Goal: Transaction & Acquisition: Subscribe to service/newsletter

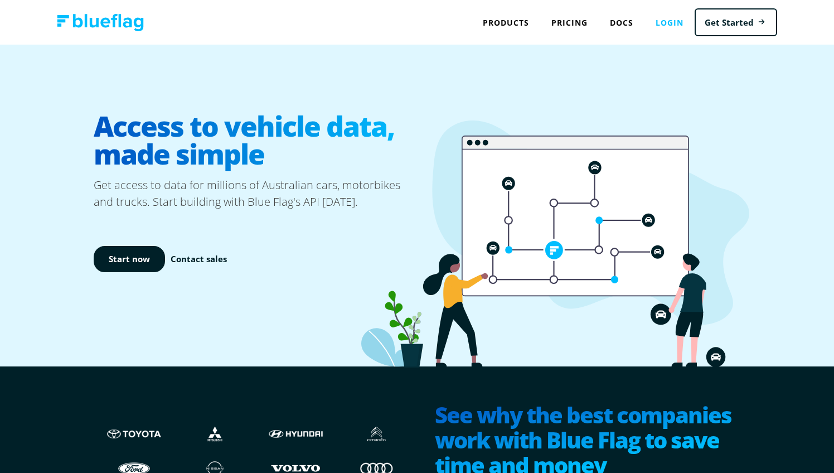
click at [676, 26] on link "Login" at bounding box center [669, 22] width 50 height 23
click at [565, 24] on link "Pricing" at bounding box center [569, 22] width 59 height 23
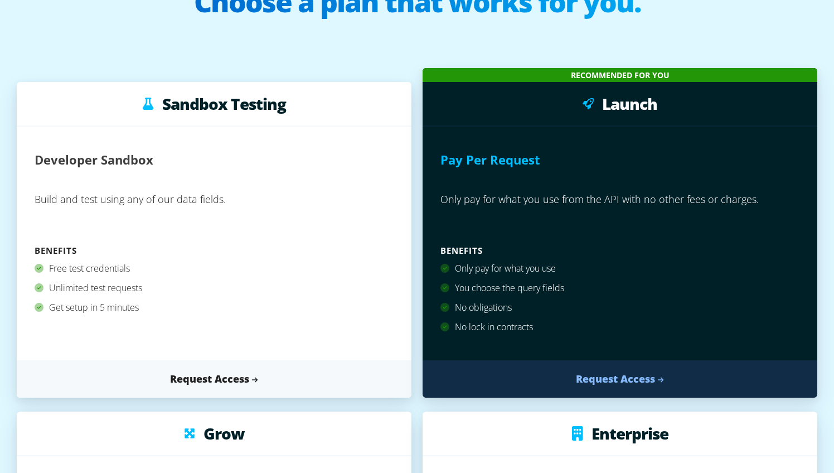
scroll to position [148, 0]
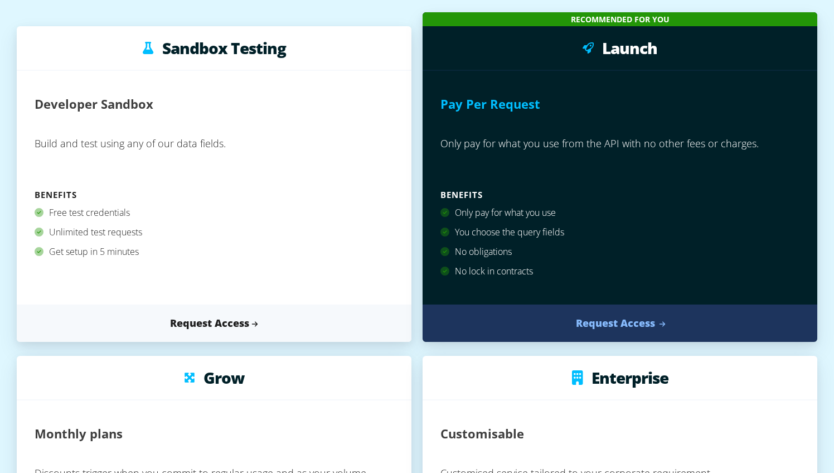
click at [599, 314] on link "Request Access" at bounding box center [619, 322] width 395 height 37
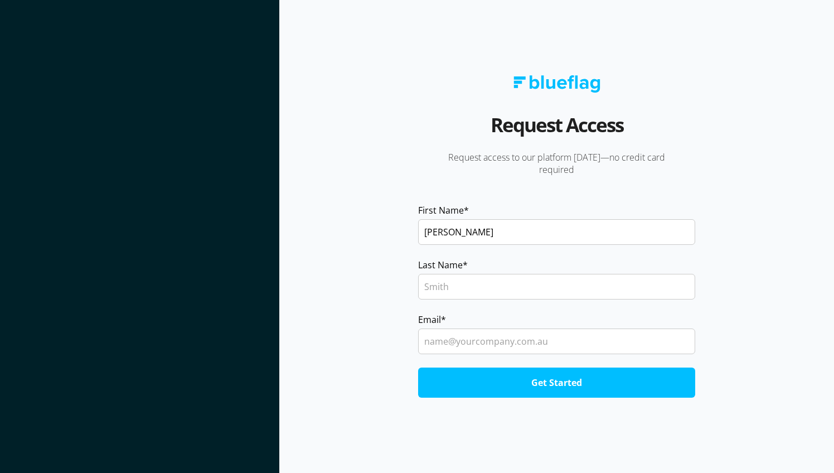
type input "Matt"
type input "Wagstaff"
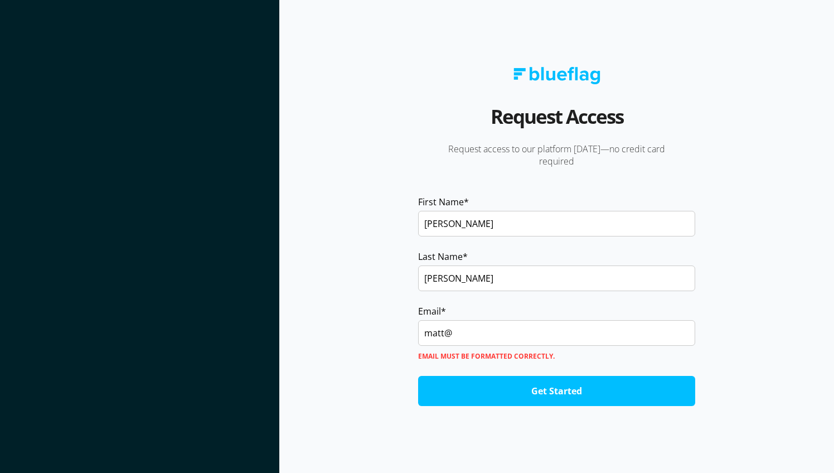
type input "matt"
type input "matt@wagstaff.me"
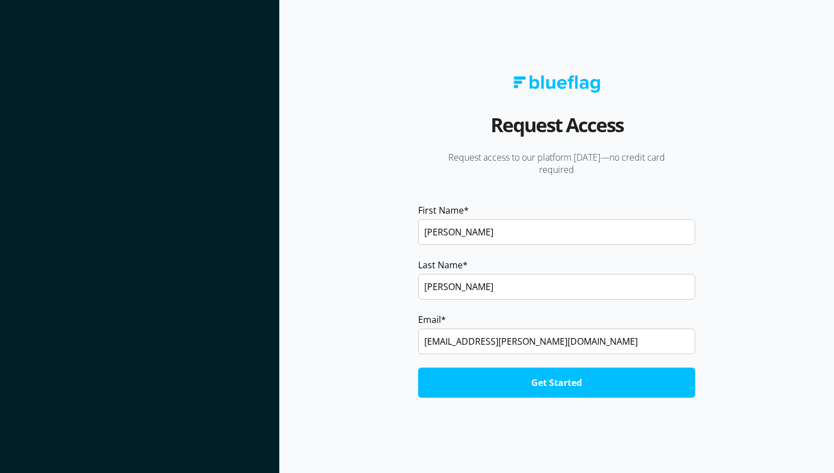
click at [624, 390] on input "Get Started" at bounding box center [556, 382] width 277 height 30
